Goal: Find specific page/section: Find specific page/section

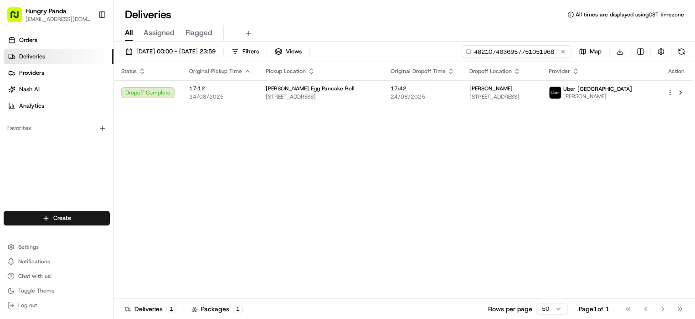
drag, startPoint x: 0, startPoint y: 0, endPoint x: 529, endPoint y: 54, distance: 531.7
click at [529, 54] on input "4821074636957751051968" at bounding box center [516, 51] width 109 height 13
paste input "772402924625779063736"
type input "772402924625779063736"
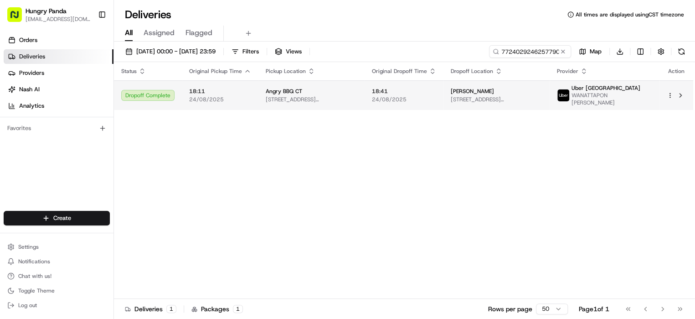
click at [543, 100] on span "[STREET_ADDRESS][PERSON_NAME]" at bounding box center [497, 99] width 92 height 7
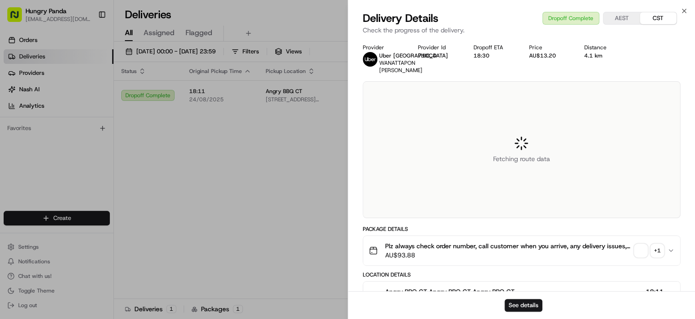
click at [658, 252] on div "+ 1" at bounding box center [657, 250] width 13 height 13
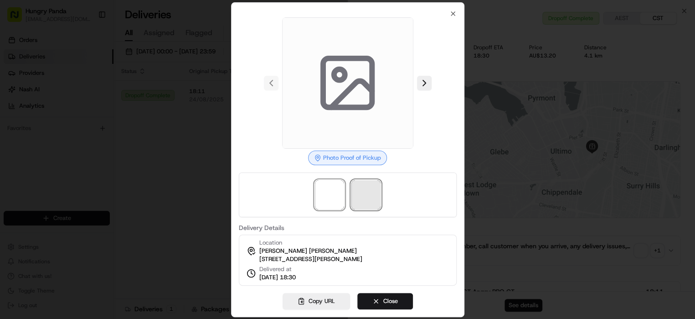
click at [374, 188] on span at bounding box center [366, 194] width 29 height 29
